Goal: Information Seeking & Learning: Learn about a topic

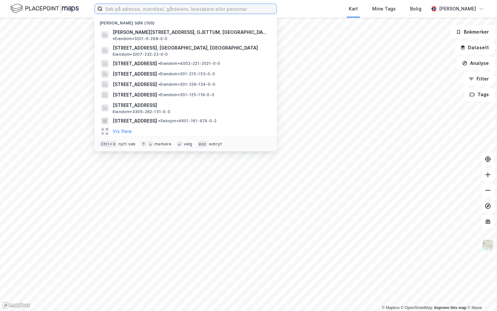
click at [142, 10] on input at bounding box center [190, 9] width 174 height 10
paste input "4626-148/61/0/0"
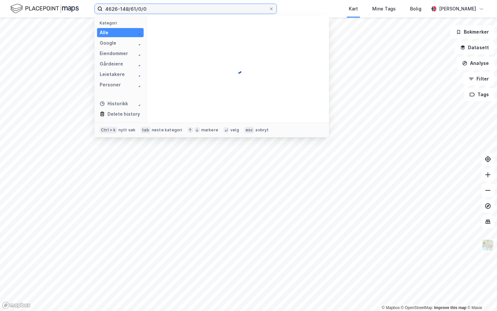
type input "4626-148/61/0/0"
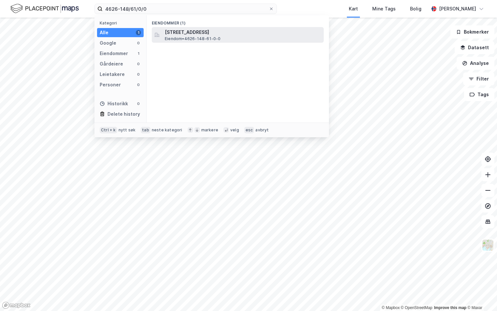
click at [185, 31] on span "[STREET_ADDRESS]" at bounding box center [243, 32] width 156 height 8
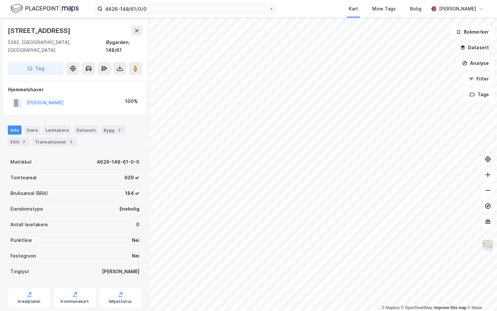
click at [481, 49] on button "Datasett" at bounding box center [475, 47] width 40 height 13
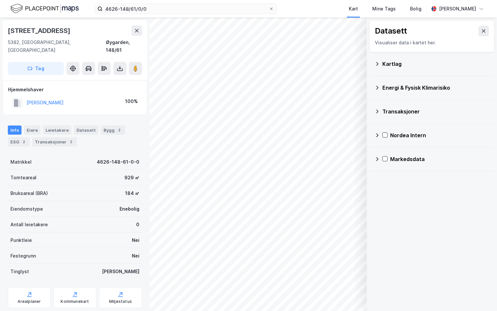
click at [378, 65] on icon at bounding box center [377, 63] width 5 height 5
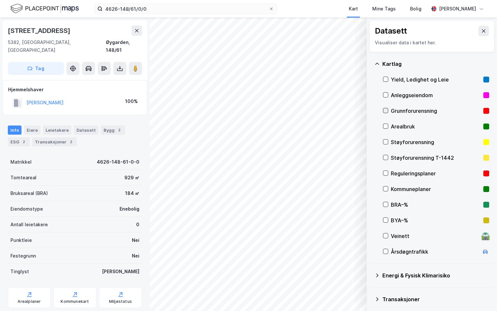
click at [388, 110] on icon at bounding box center [386, 110] width 5 height 5
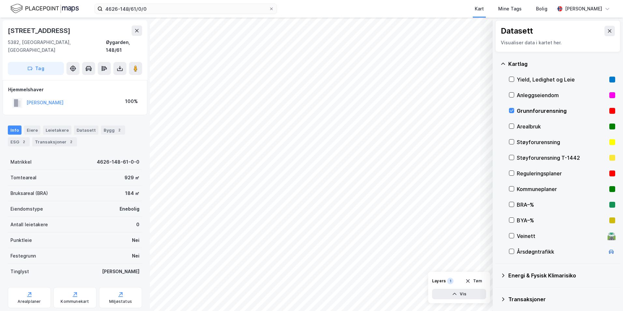
scroll to position [51, 0]
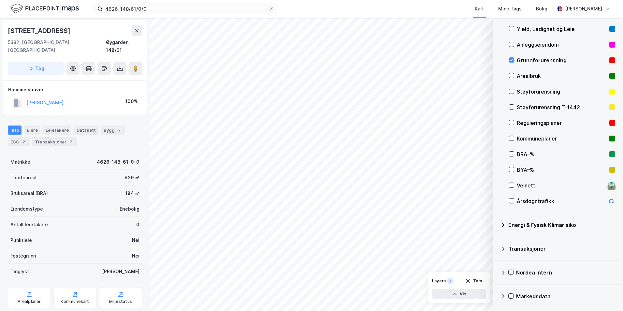
click at [497, 225] on icon at bounding box center [503, 225] width 2 height 4
click at [497, 241] on icon at bounding box center [520, 240] width 4 height 2
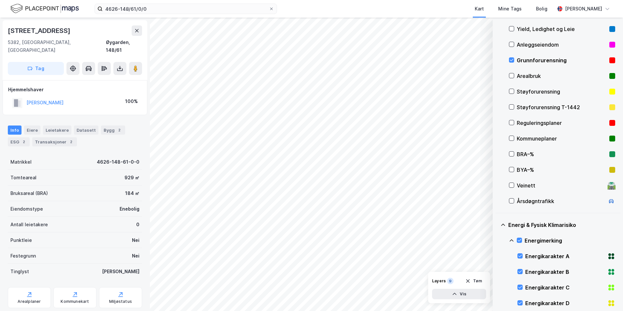
click at [497, 240] on icon at bounding box center [511, 240] width 5 height 5
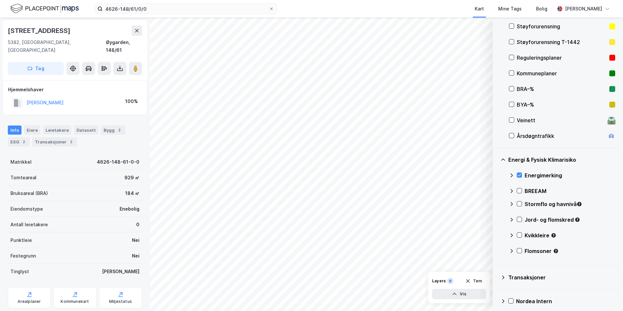
click at [497, 207] on div "Stormflo og havnivå" at bounding box center [562, 207] width 106 height 16
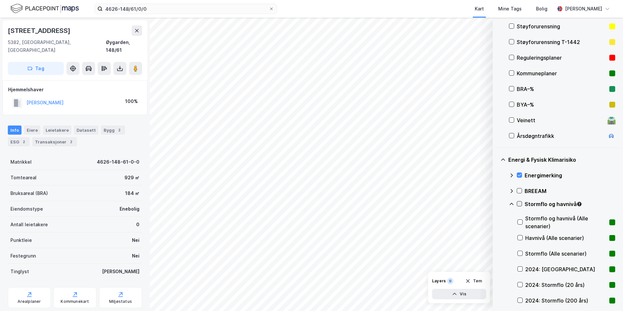
click at [497, 205] on icon at bounding box center [519, 203] width 5 height 5
click at [497, 205] on icon at bounding box center [511, 203] width 5 height 5
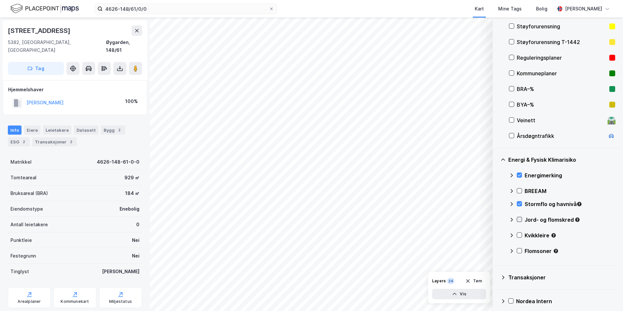
click at [497, 219] on icon at bounding box center [519, 219] width 5 height 5
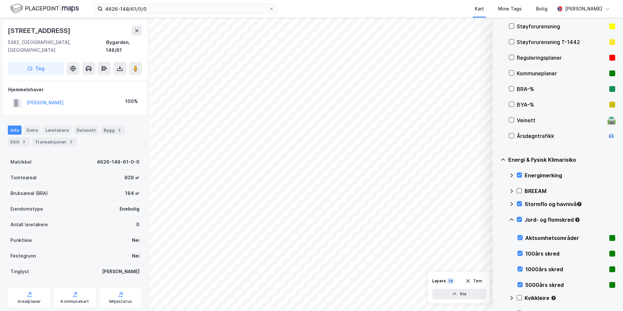
click at [497, 219] on icon at bounding box center [512, 219] width 4 height 2
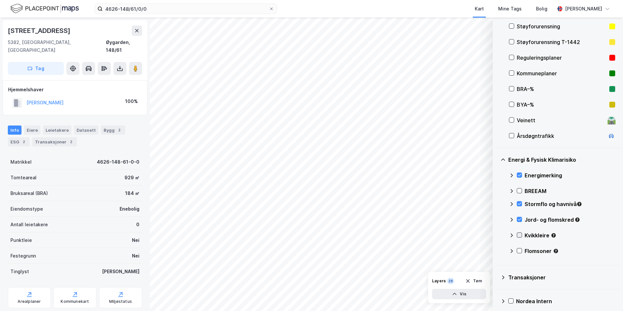
click at [497, 235] on icon at bounding box center [519, 235] width 5 height 5
click at [497, 235] on icon at bounding box center [511, 235] width 5 height 5
click at [497, 252] on icon at bounding box center [519, 250] width 5 height 5
click at [497, 252] on icon at bounding box center [511, 250] width 5 height 5
click at [497, 234] on icon at bounding box center [519, 235] width 5 height 5
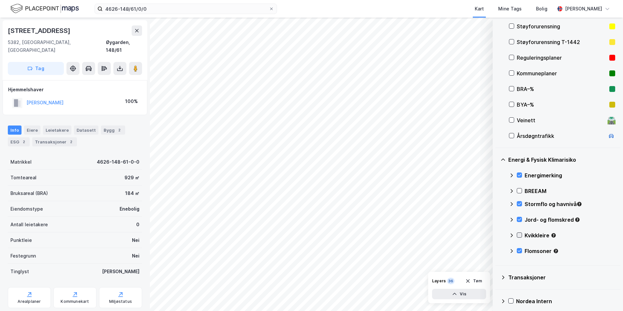
click at [497, 234] on icon at bounding box center [519, 235] width 5 height 5
click at [497, 234] on icon at bounding box center [511, 235] width 5 height 5
click at [451, 292] on button "Vis" at bounding box center [459, 294] width 54 height 10
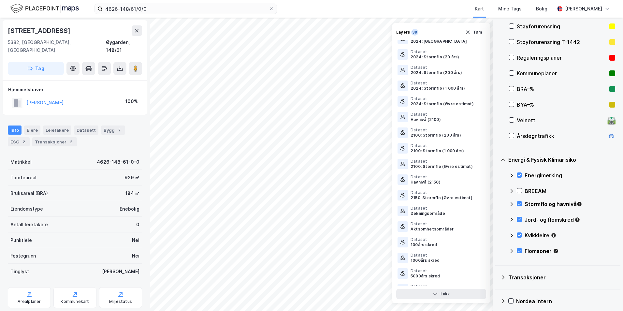
scroll to position [346, 0]
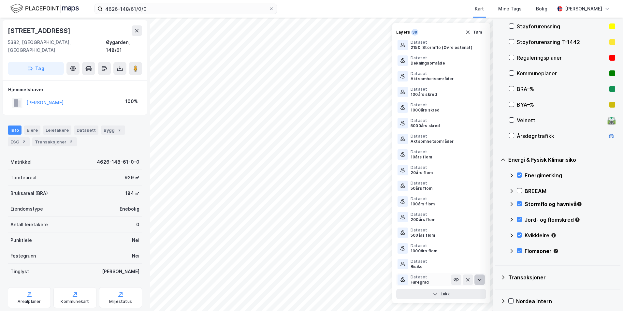
click at [477, 281] on icon at bounding box center [479, 279] width 5 height 5
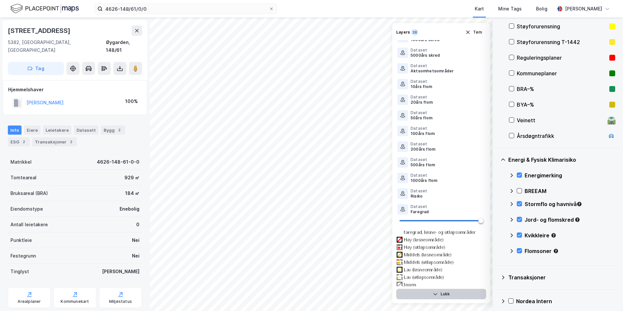
click at [445, 294] on button "Lukk" at bounding box center [441, 294] width 90 height 10
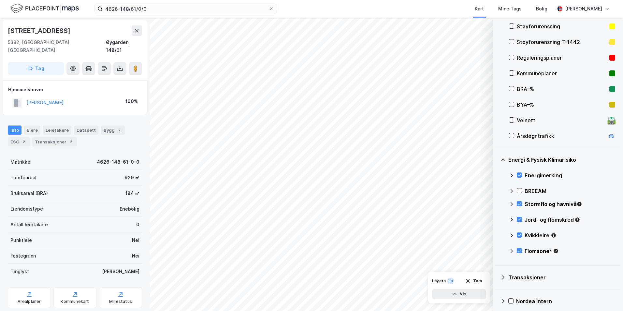
scroll to position [83, 0]
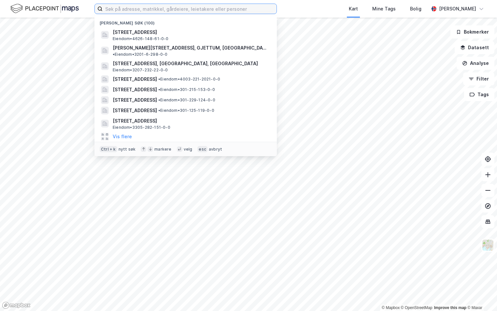
click at [120, 8] on input at bounding box center [190, 9] width 174 height 10
paste input "4601-167/741/0/1"
type input "4601-167/741/0/1"
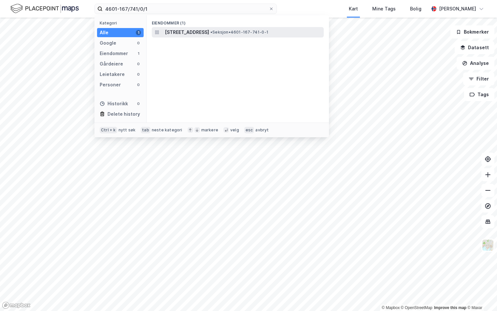
click at [209, 33] on span "[STREET_ADDRESS]" at bounding box center [187, 32] width 44 height 8
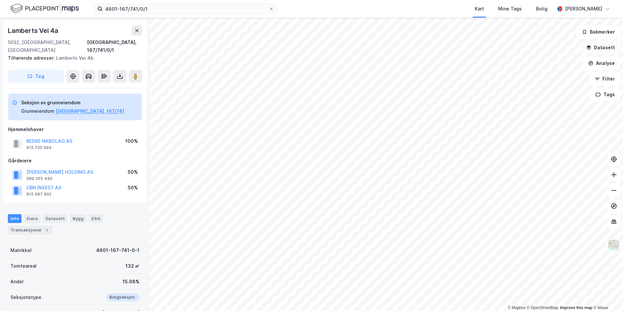
click at [497, 47] on button "Datasett" at bounding box center [601, 47] width 40 height 13
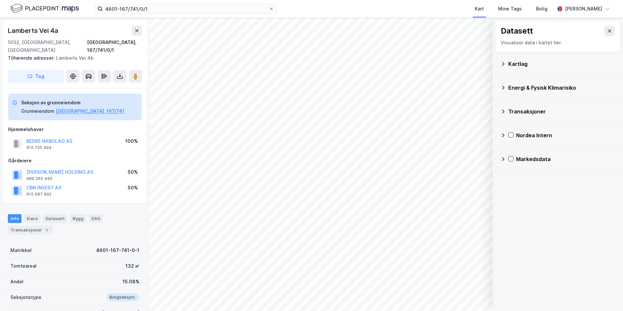
click at [497, 65] on div "Kartlag" at bounding box center [561, 64] width 107 height 8
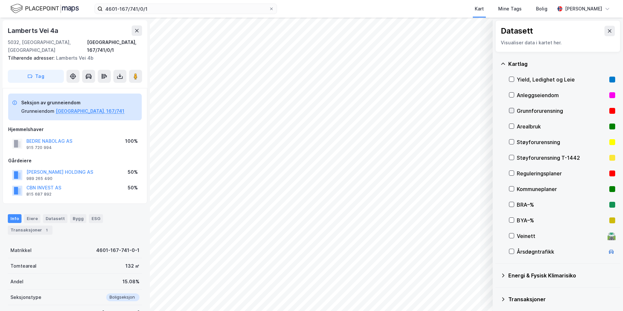
click at [497, 108] on div at bounding box center [511, 110] width 5 height 5
click at [497, 275] on icon at bounding box center [503, 275] width 5 height 5
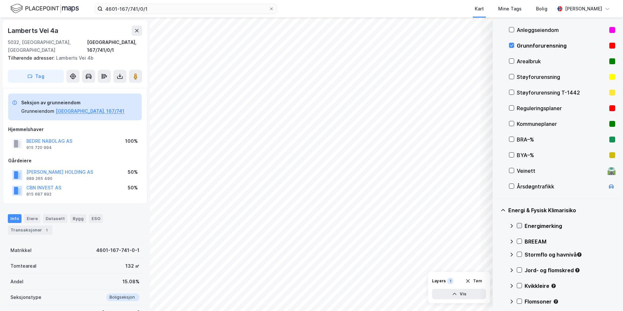
click at [497, 224] on icon at bounding box center [519, 225] width 5 height 5
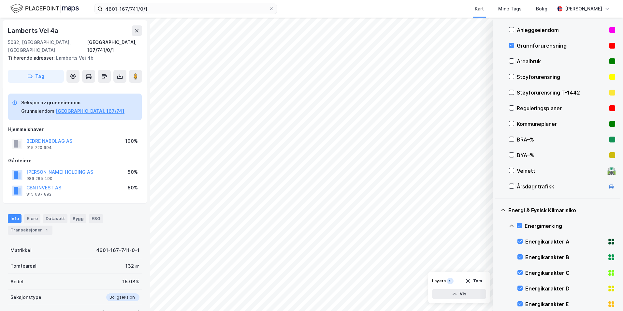
click at [497, 225] on icon at bounding box center [511, 225] width 5 height 5
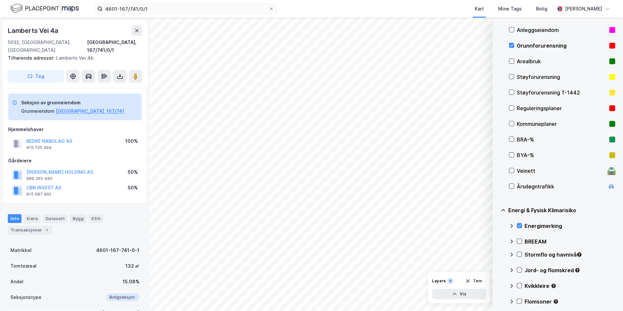
scroll to position [130, 0]
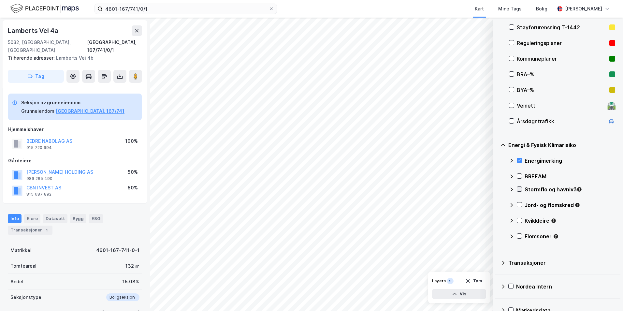
click at [497, 187] on icon at bounding box center [519, 189] width 5 height 5
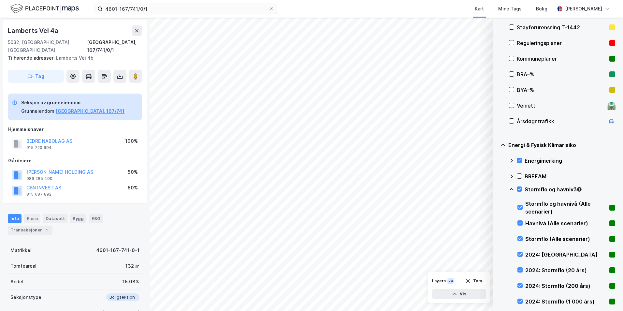
click at [497, 188] on icon at bounding box center [511, 189] width 5 height 5
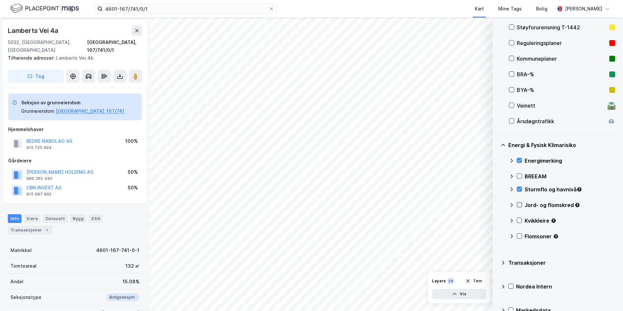
click at [497, 204] on icon at bounding box center [519, 204] width 5 height 5
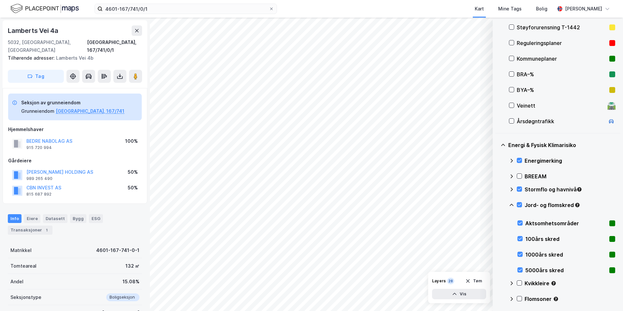
click at [497, 204] on icon at bounding box center [512, 205] width 4 height 2
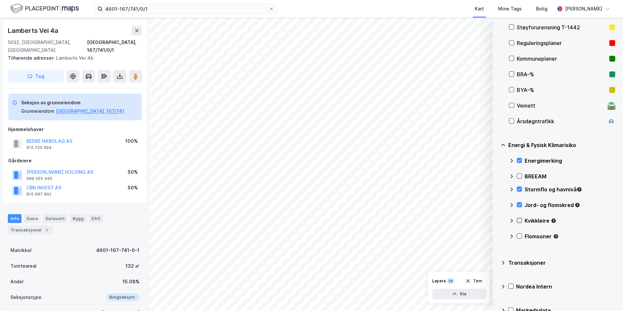
click at [497, 220] on icon at bounding box center [519, 220] width 5 height 5
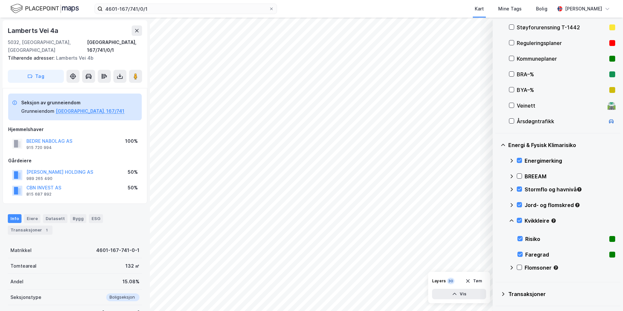
click at [497, 220] on icon at bounding box center [511, 220] width 5 height 5
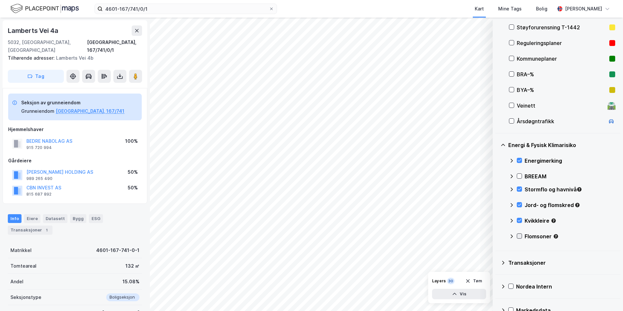
click at [497, 236] on icon at bounding box center [519, 236] width 5 height 5
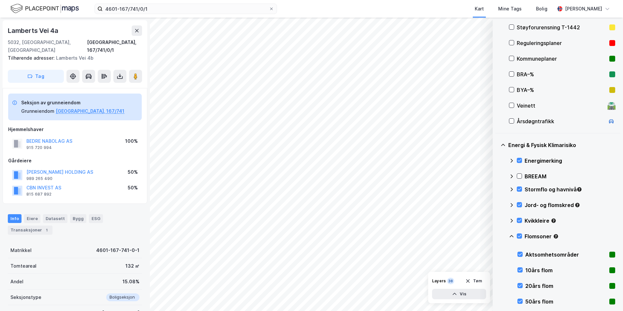
click at [497, 236] on icon at bounding box center [511, 236] width 5 height 5
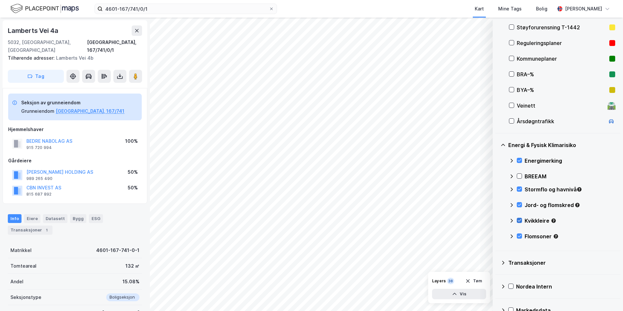
click at [497, 220] on icon at bounding box center [519, 220] width 5 height 5
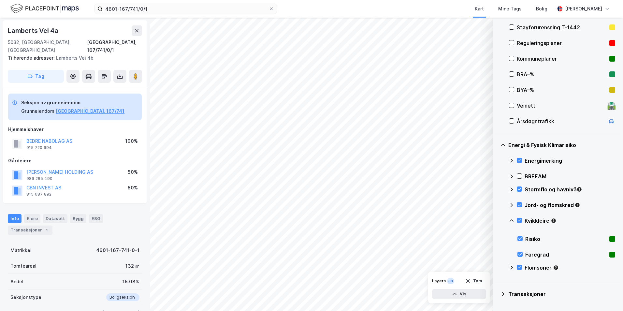
click at [497, 220] on icon at bounding box center [512, 220] width 4 height 2
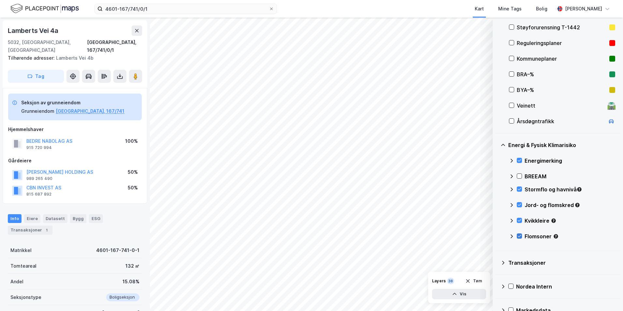
click at [497, 233] on div at bounding box center [519, 235] width 5 height 5
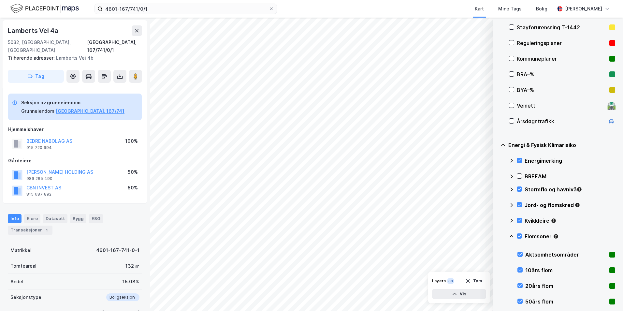
click at [497, 235] on icon at bounding box center [511, 236] width 5 height 5
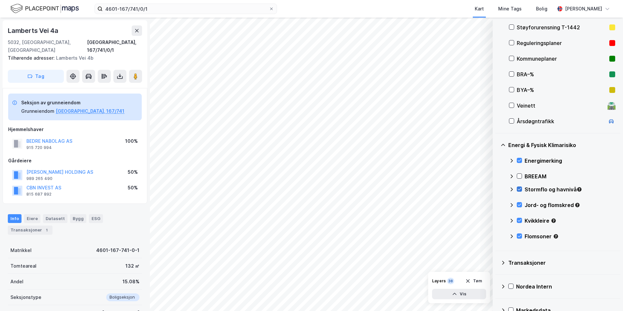
click at [497, 188] on icon at bounding box center [519, 189] width 5 height 5
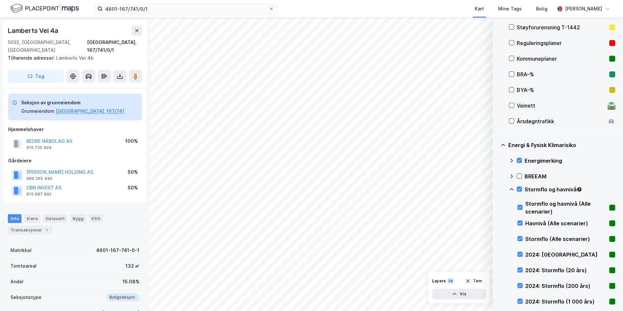
click at [497, 190] on div "Stormflo og havnivå" at bounding box center [562, 192] width 106 height 16
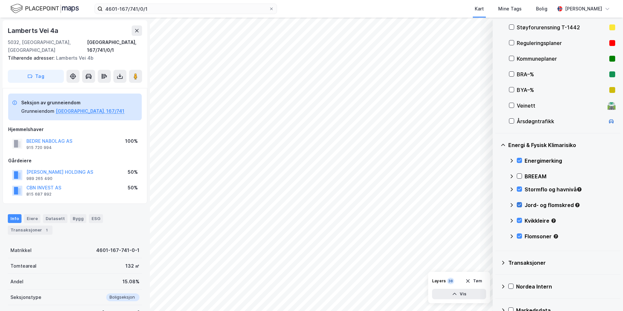
click at [497, 206] on icon at bounding box center [520, 205] width 4 height 2
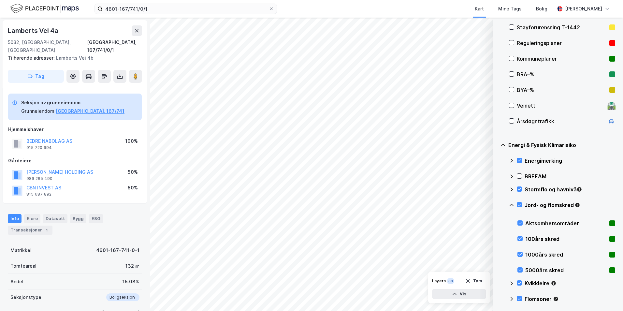
click at [497, 206] on icon at bounding box center [511, 204] width 5 height 5
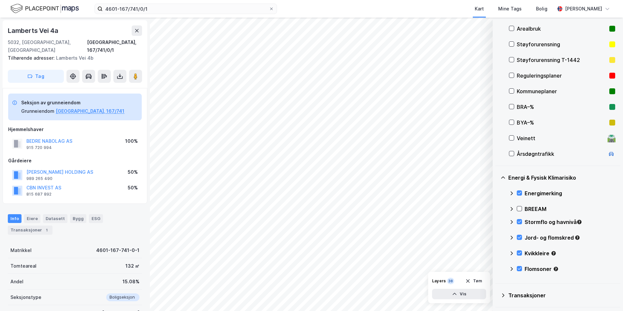
scroll to position [65, 0]
